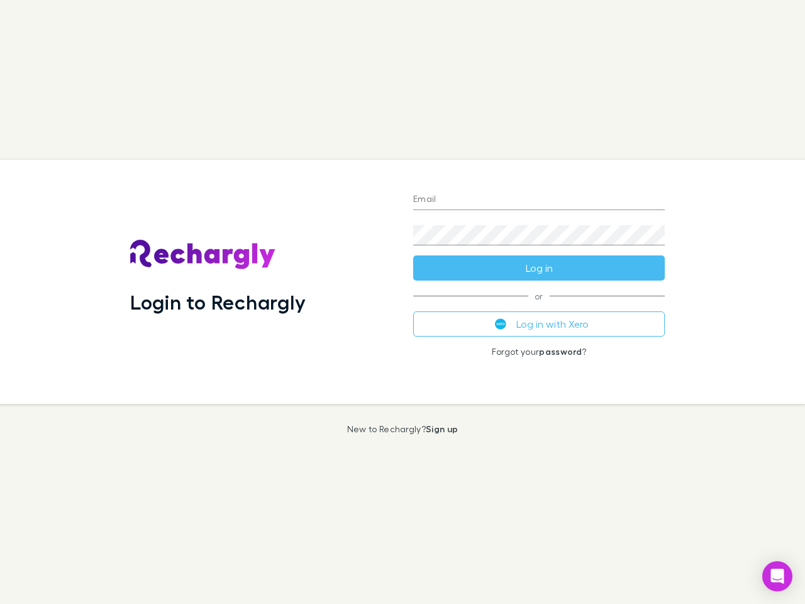
click at [402, 302] on div "Login to Rechargly" at bounding box center [261, 282] width 283 height 244
click at [539, 200] on input "Email" at bounding box center [539, 200] width 252 height 20
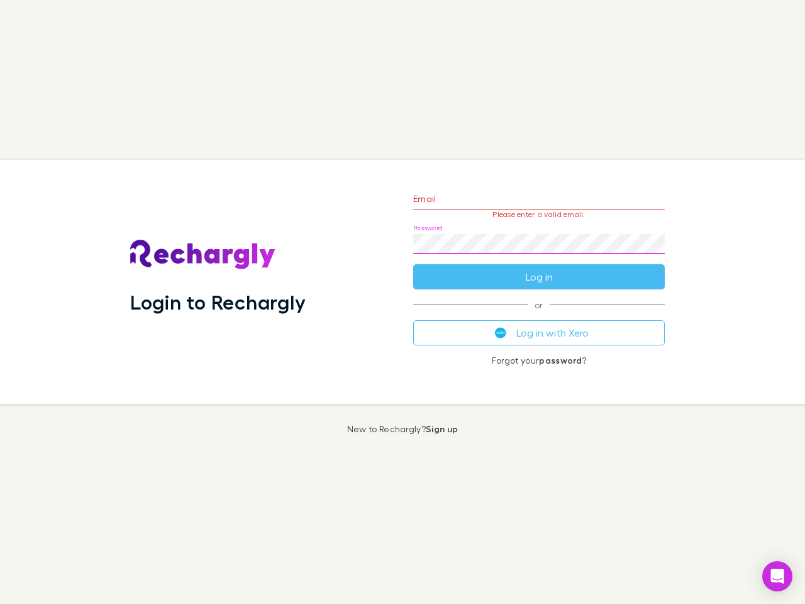
click at [539, 268] on form "Email Please enter a valid email. Password Log in" at bounding box center [539, 234] width 252 height 109
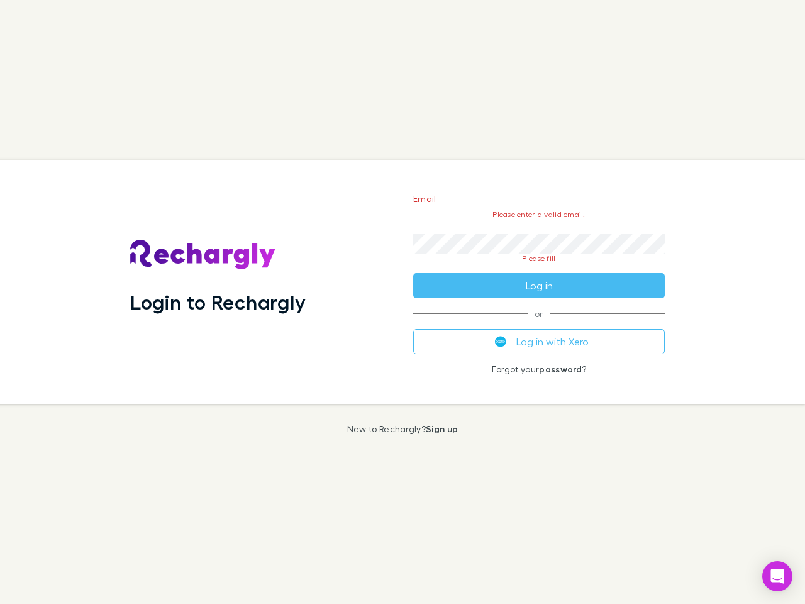
click at [539, 324] on div "Email Please enter a valid email. Password Please fill Log in or Log in with Xe…" at bounding box center [539, 282] width 272 height 244
click at [777, 576] on icon "Open Intercom Messenger" at bounding box center [777, 575] width 13 height 15
